Goal: Task Accomplishment & Management: Manage account settings

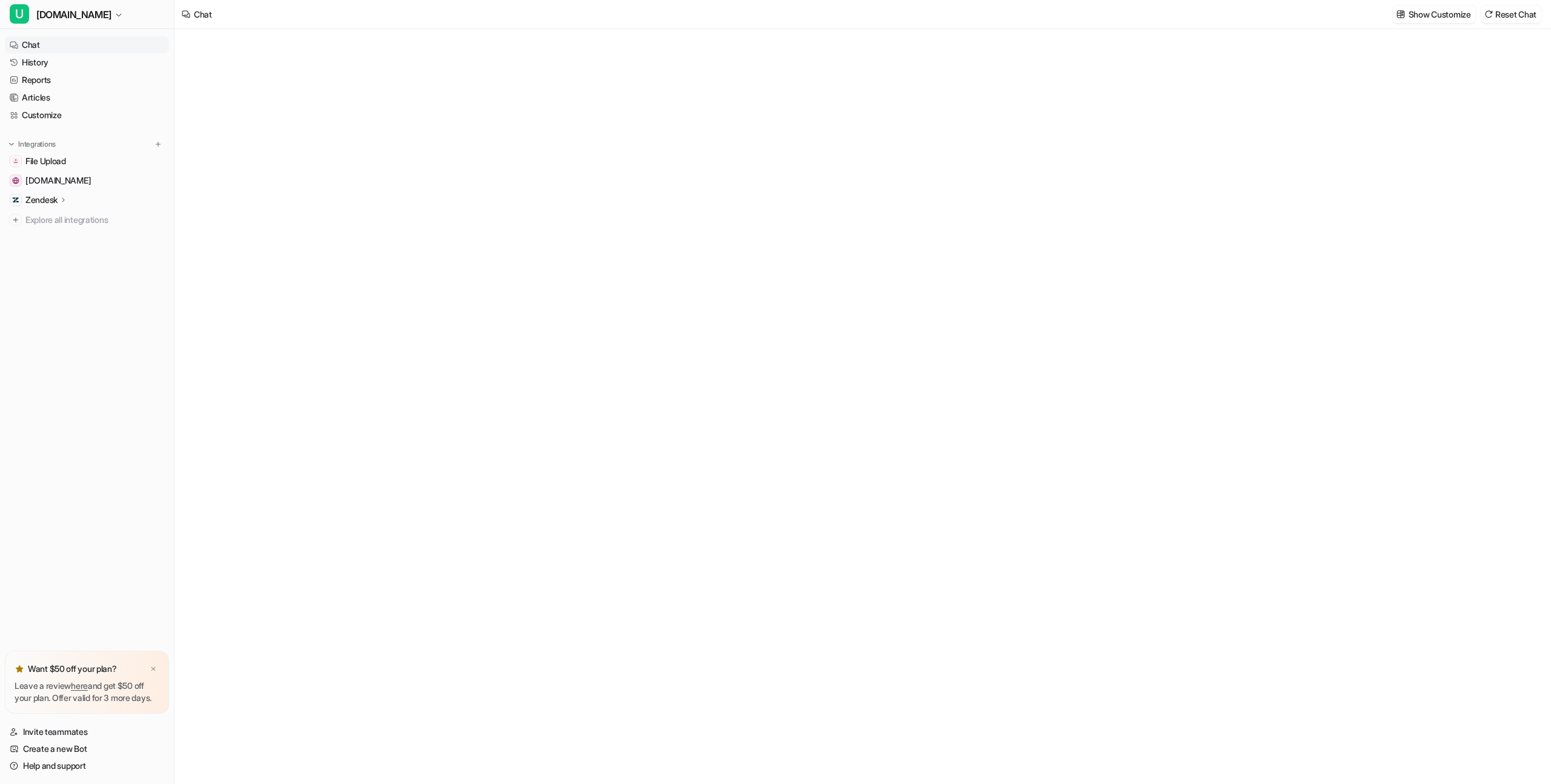
type textarea "**********"
click at [40, 200] on p "Zendesk" at bounding box center [42, 200] width 32 height 12
click at [56, 233] on p "Sources" at bounding box center [50, 235] width 31 height 12
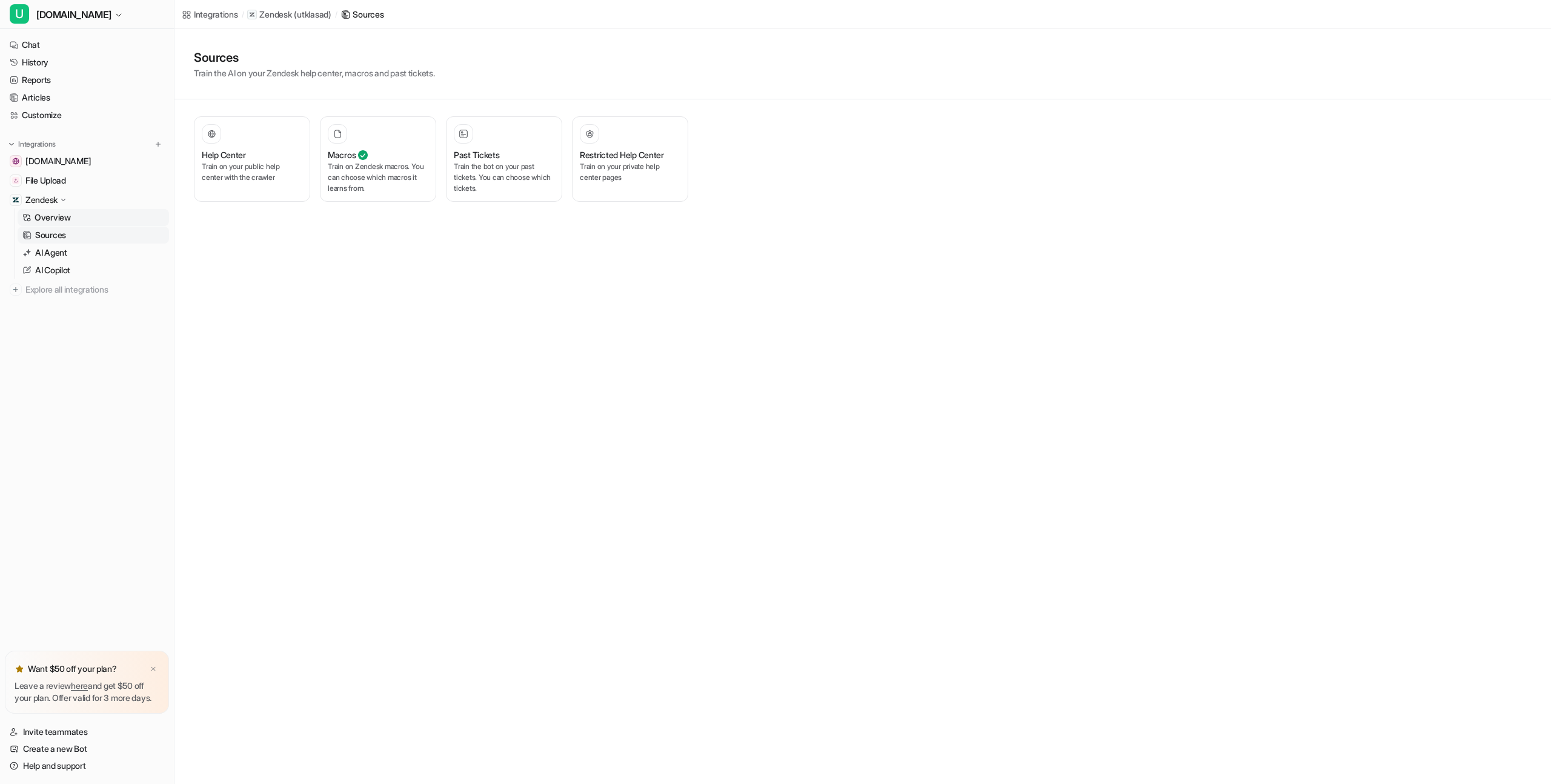
click at [57, 221] on p "Overview" at bounding box center [52, 217] width 36 height 12
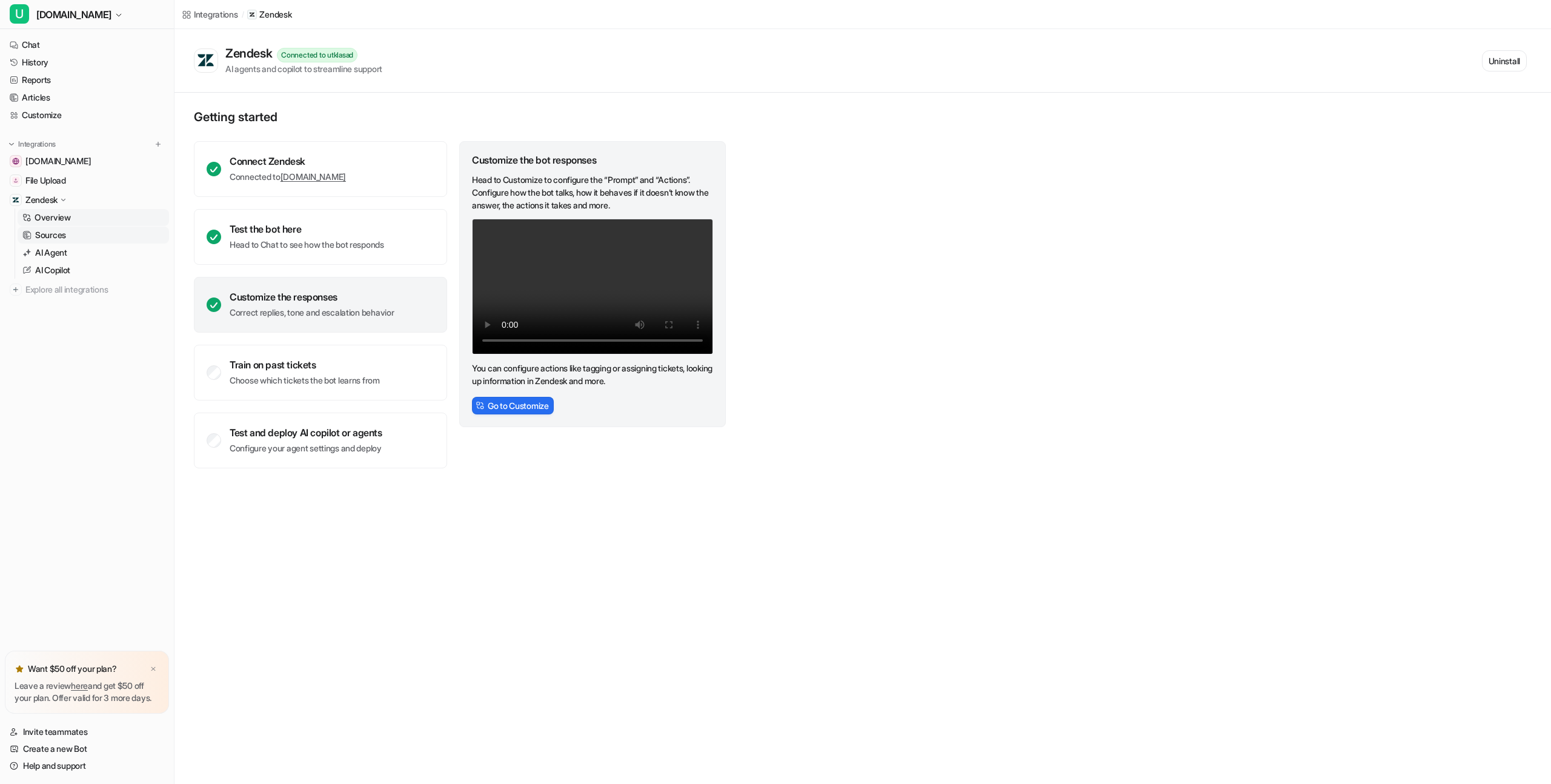
click at [55, 233] on p "Sources" at bounding box center [50, 235] width 31 height 12
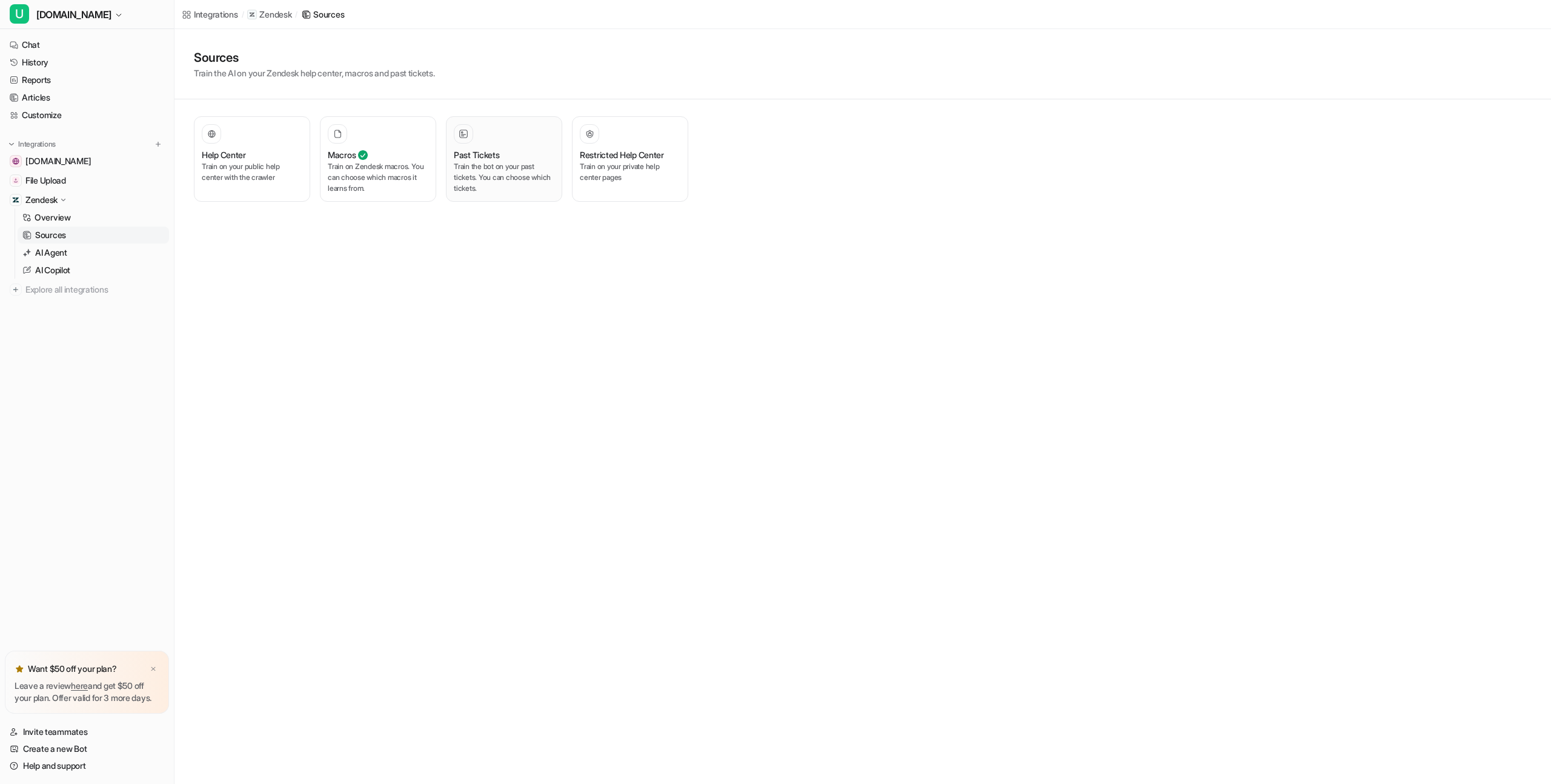
click at [516, 157] on div "Past Tickets" at bounding box center [504, 154] width 101 height 13
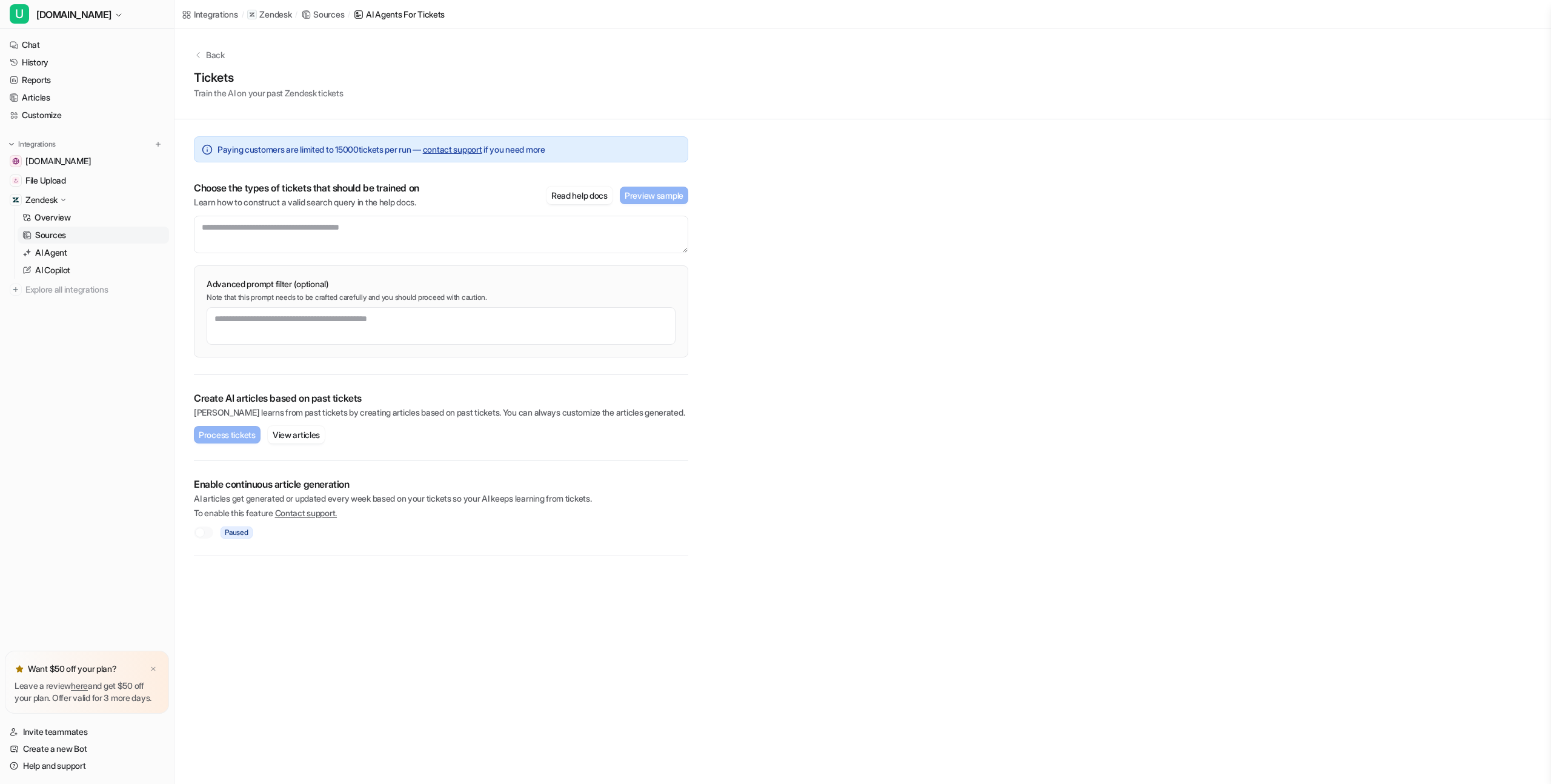
click at [63, 234] on p "Sources" at bounding box center [50, 235] width 31 height 12
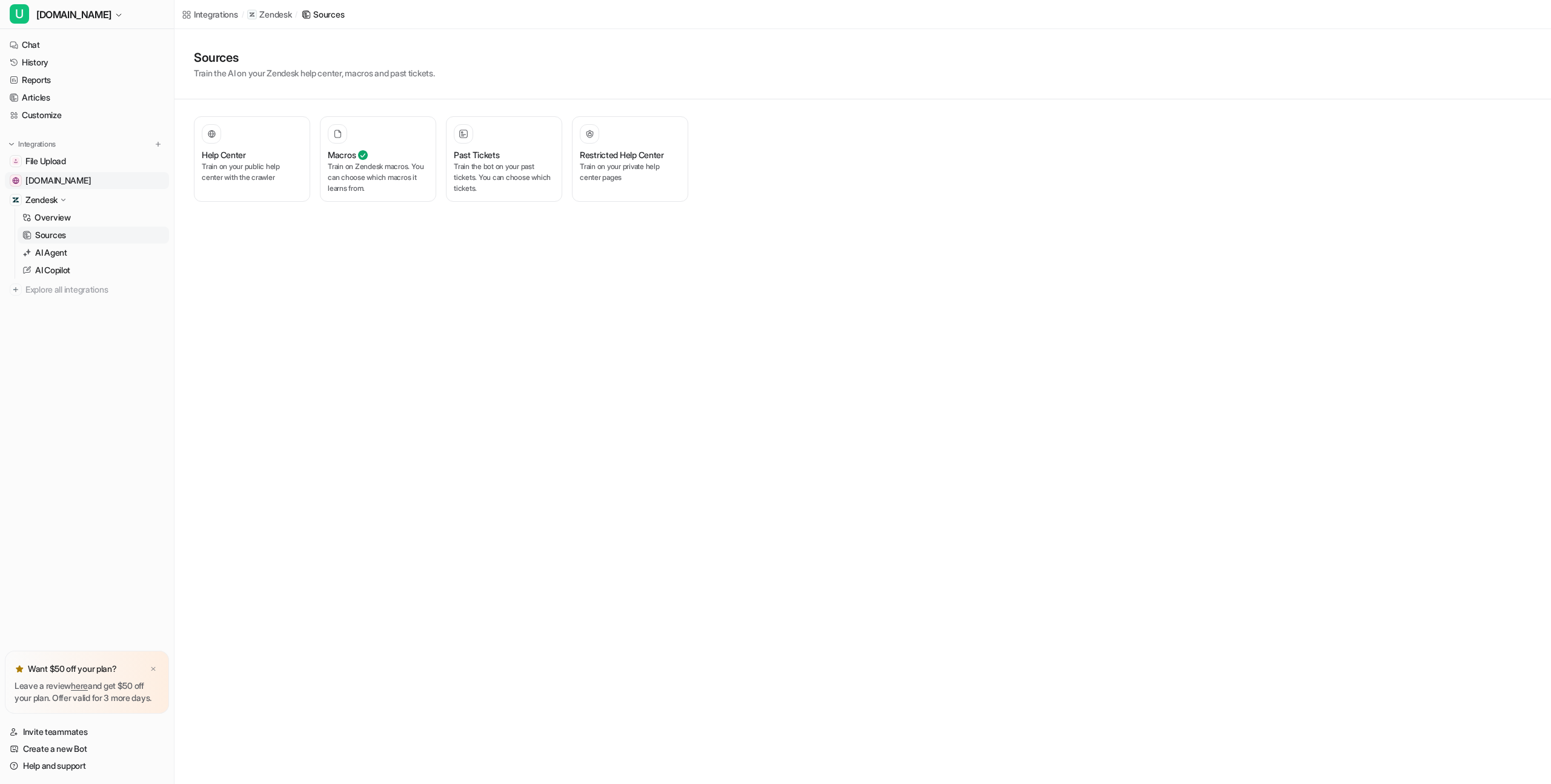
click at [55, 182] on span "[DOMAIN_NAME]" at bounding box center [58, 181] width 65 height 12
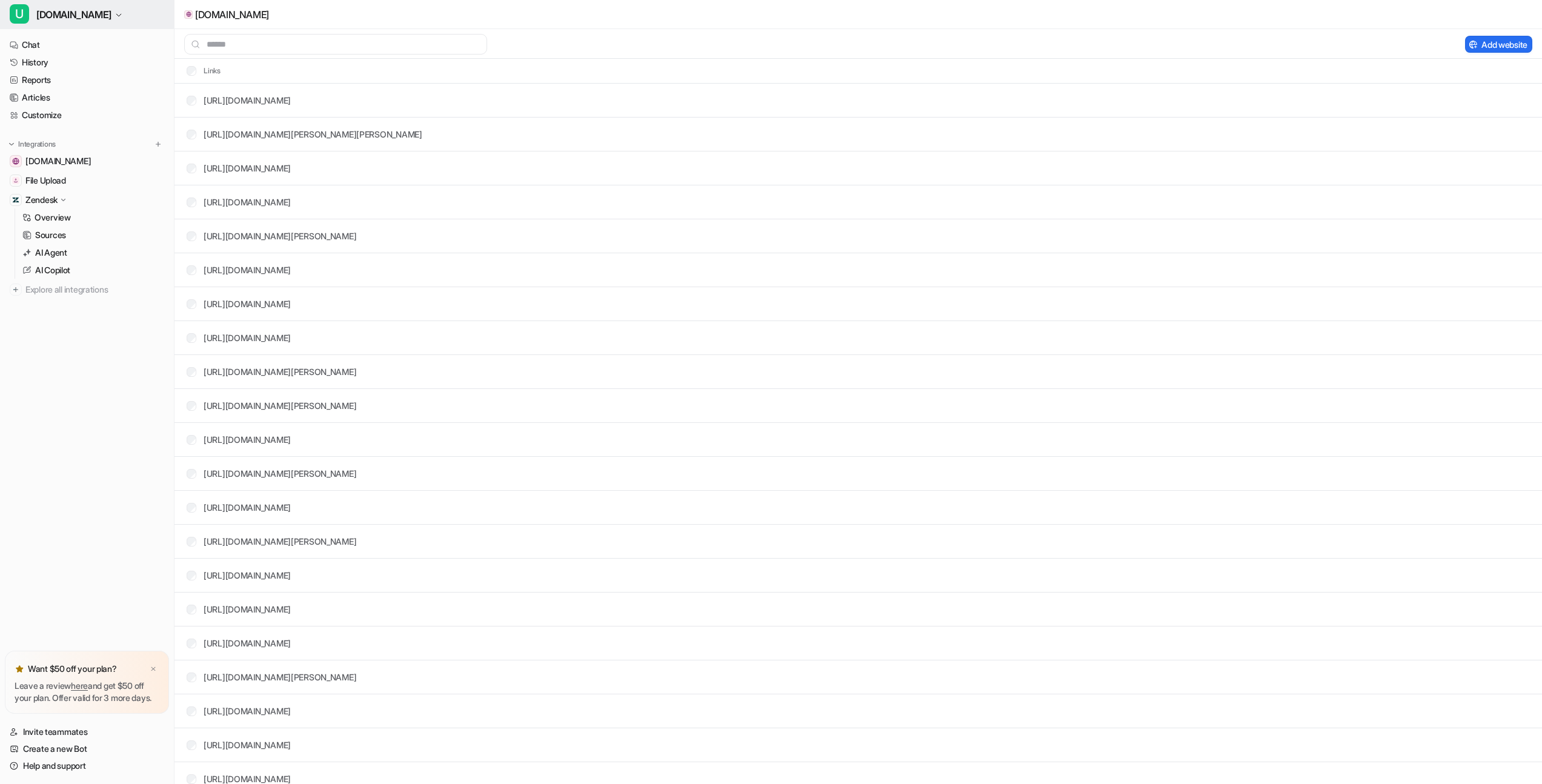
click at [72, 20] on span "[DOMAIN_NAME]" at bounding box center [74, 14] width 75 height 17
click at [51, 132] on link "Settings" at bounding box center [97, 132] width 167 height 20
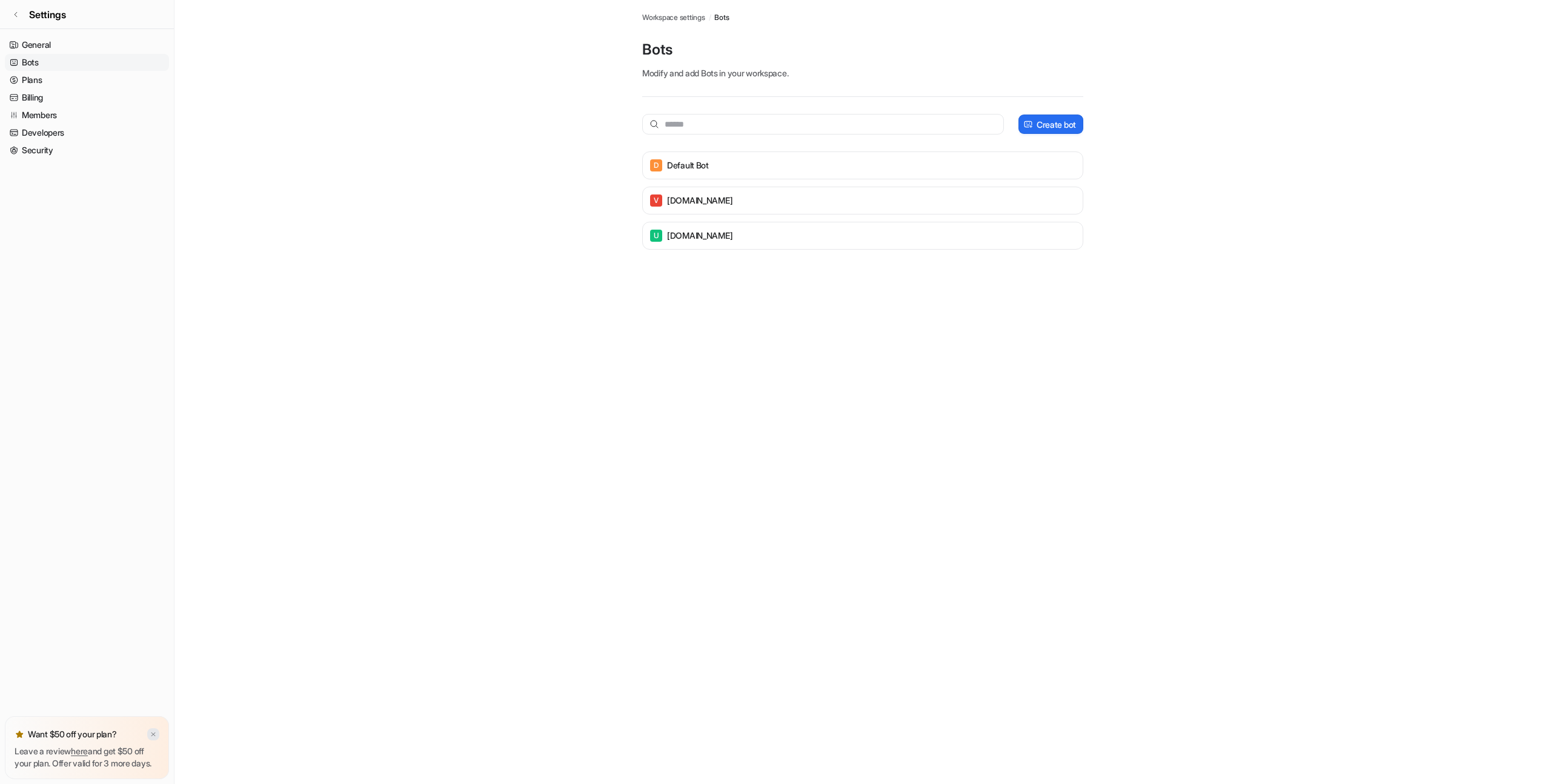
click at [151, 731] on img at bounding box center [153, 735] width 7 height 8
click at [45, 84] on link "Plans" at bounding box center [86, 80] width 164 height 17
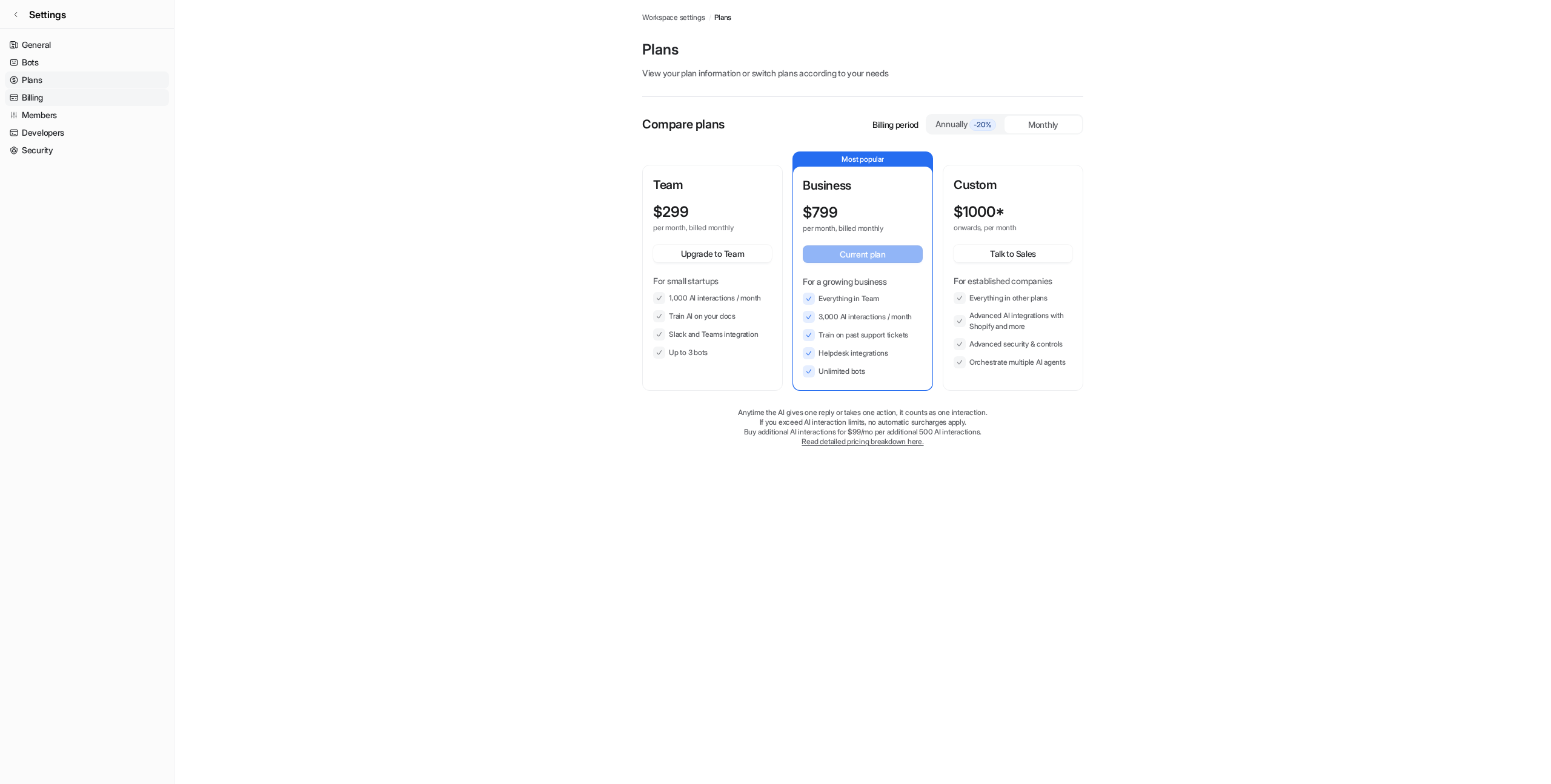
click at [35, 99] on link "Billing" at bounding box center [86, 98] width 164 height 17
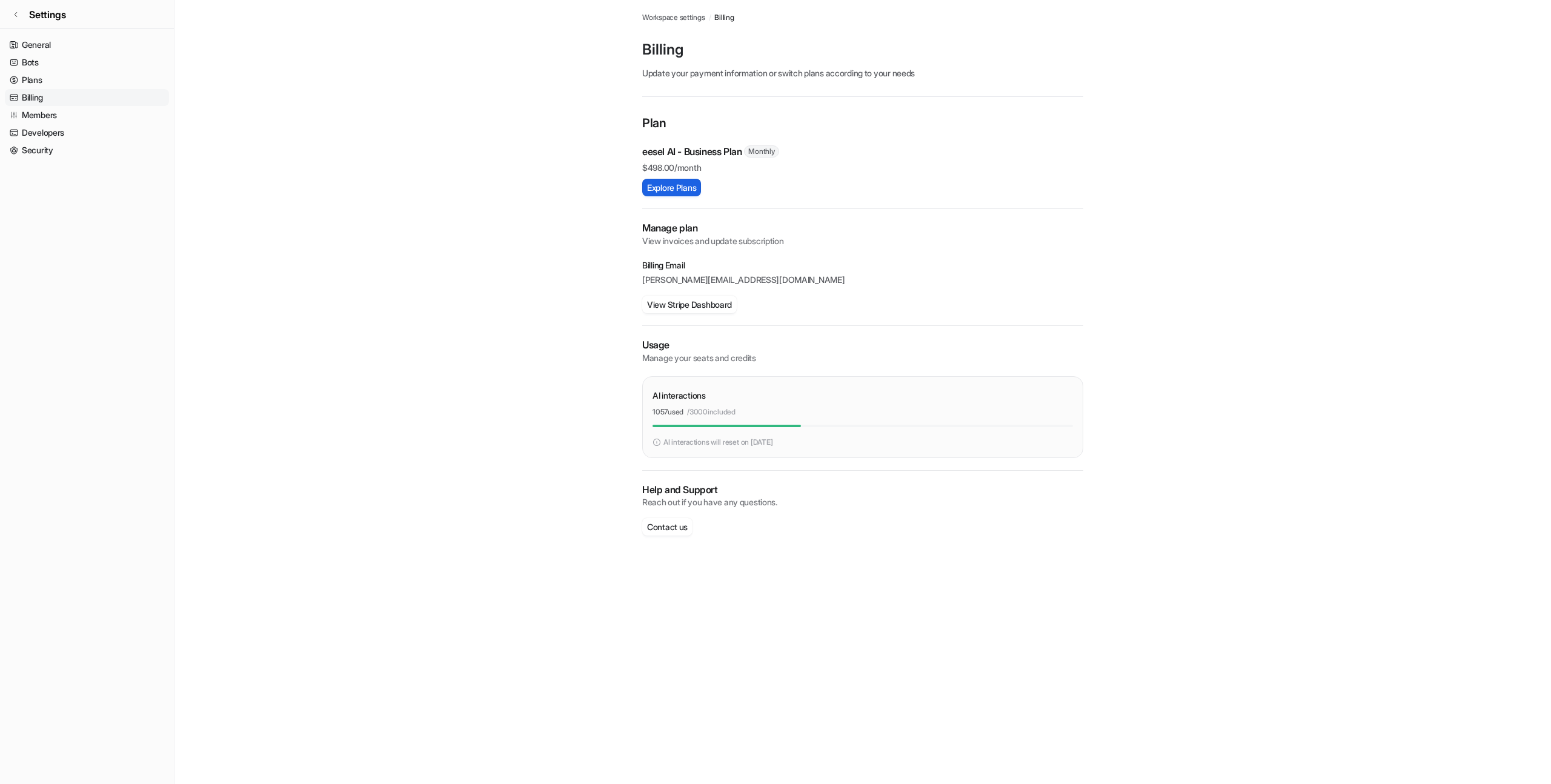
click at [682, 190] on button "Explore Plans" at bounding box center [671, 187] width 59 height 18
click at [703, 301] on button "View Stripe Dashboard" at bounding box center [689, 304] width 94 height 18
click at [886, 119] on p "Plan" at bounding box center [862, 124] width 441 height 20
